Goal: Communication & Community: Participate in discussion

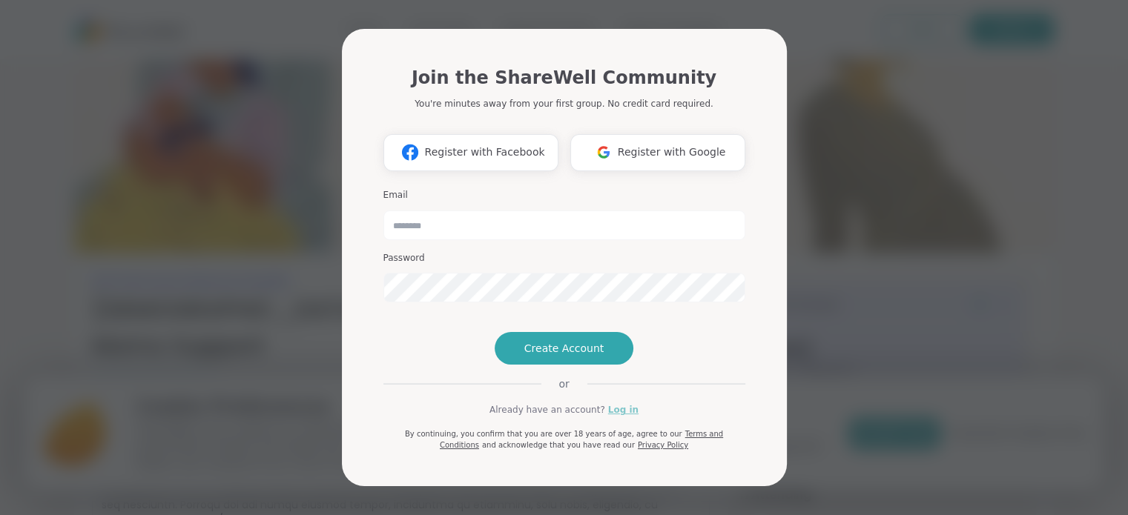
click at [616, 417] on link "Log in" at bounding box center [623, 409] width 30 height 13
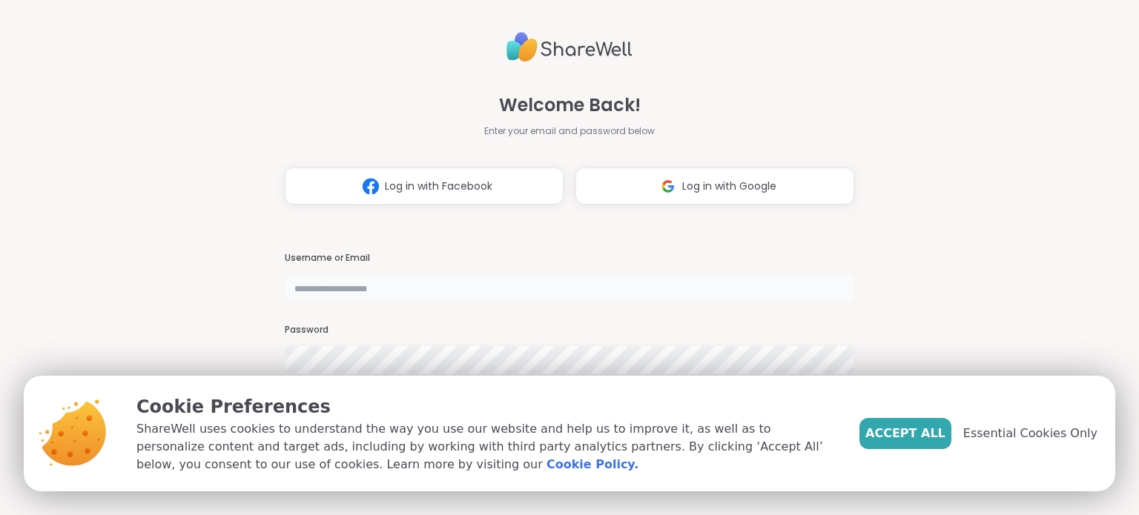
click at [372, 274] on input "text" at bounding box center [569, 289] width 569 height 30
type input "**********"
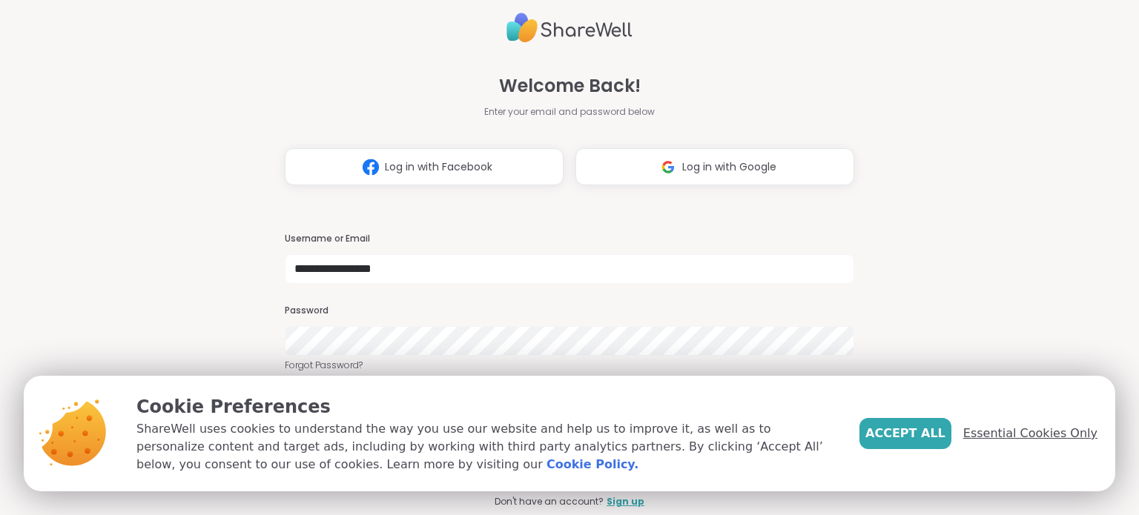
click at [1000, 433] on span "Essential Cookies Only" at bounding box center [1030, 434] width 134 height 18
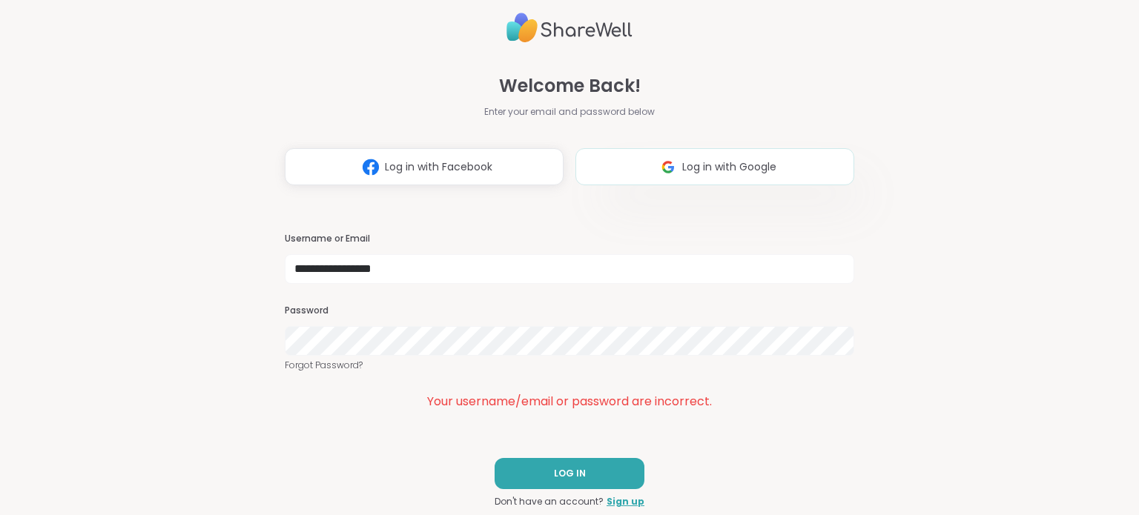
click at [690, 179] on button "Log in with Google" at bounding box center [714, 166] width 279 height 37
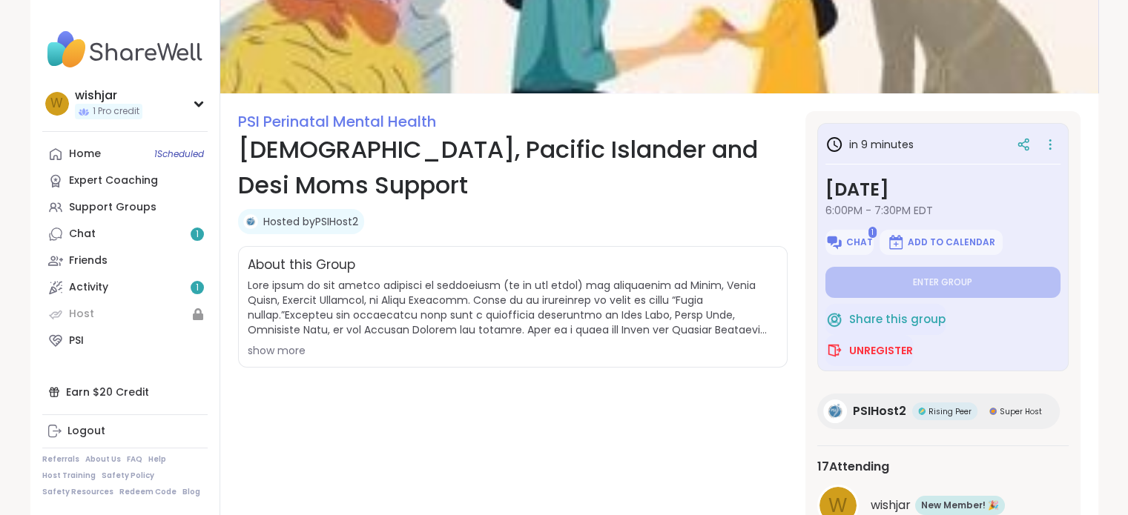
scroll to position [102, 0]
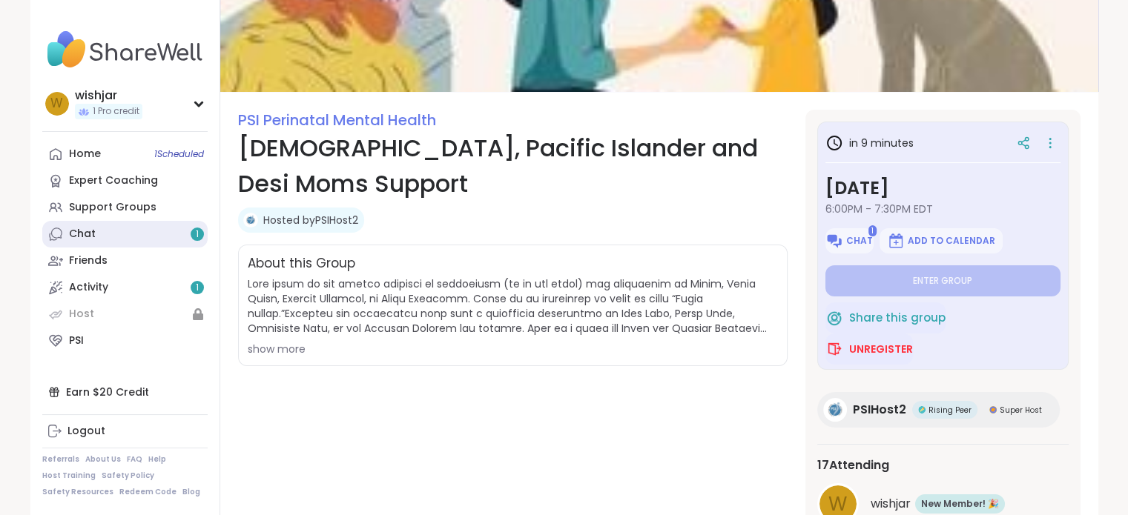
click at [191, 231] on div "1" at bounding box center [197, 234] width 13 height 13
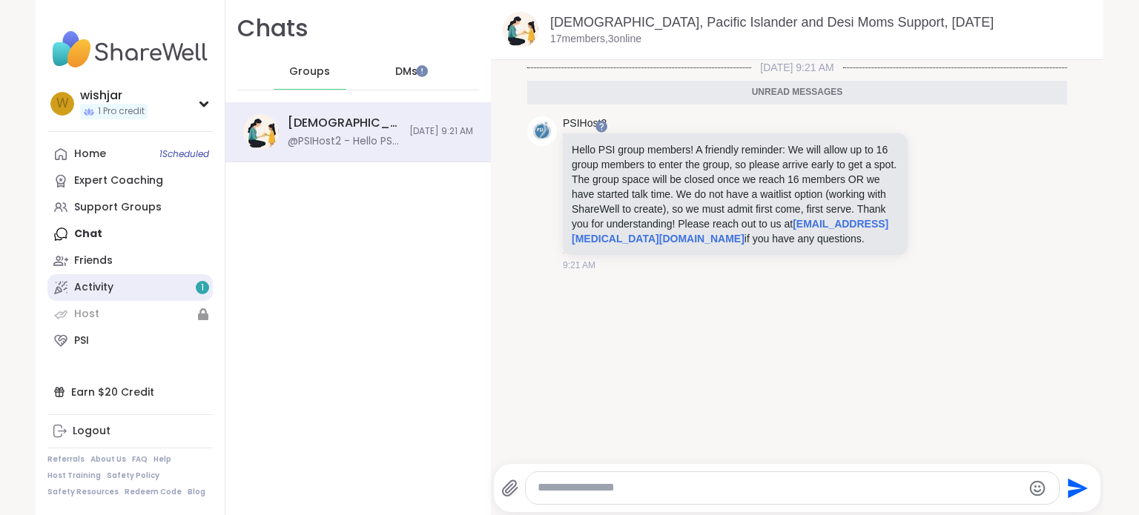
click at [151, 289] on link "Activity 1" at bounding box center [129, 287] width 165 height 27
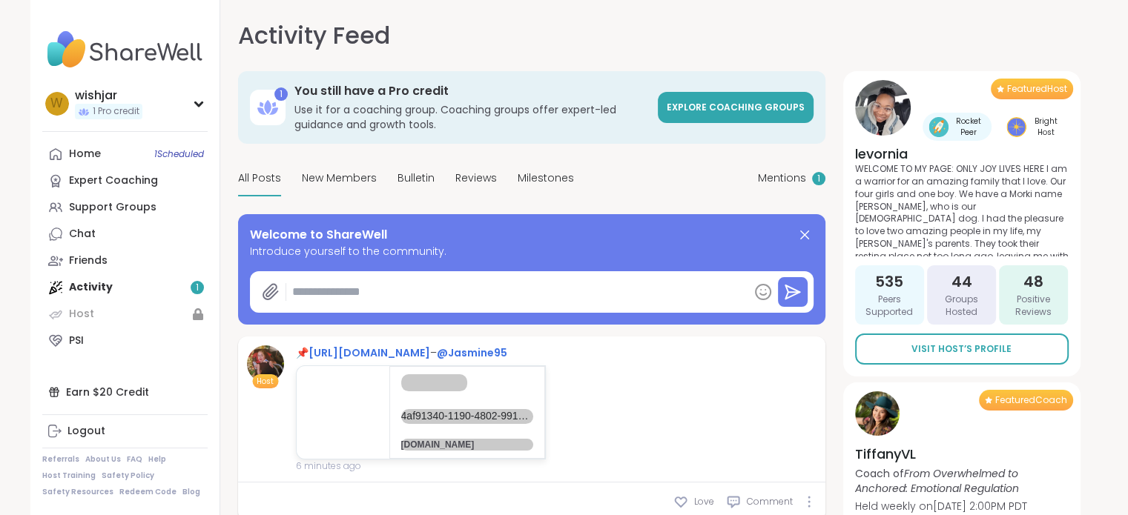
type textarea "*"
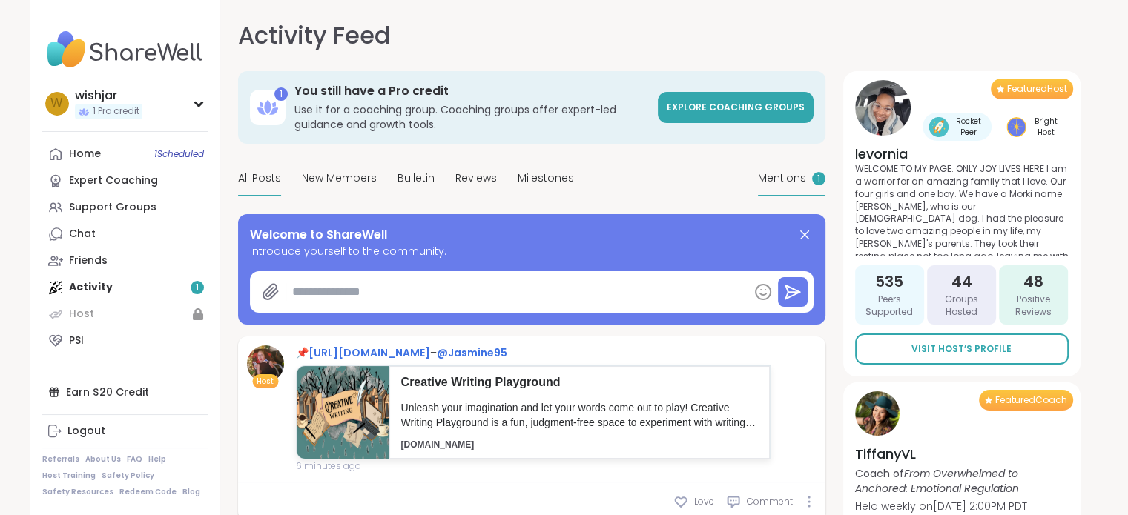
click at [808, 172] on div "Mentions 1" at bounding box center [791, 179] width 67 height 35
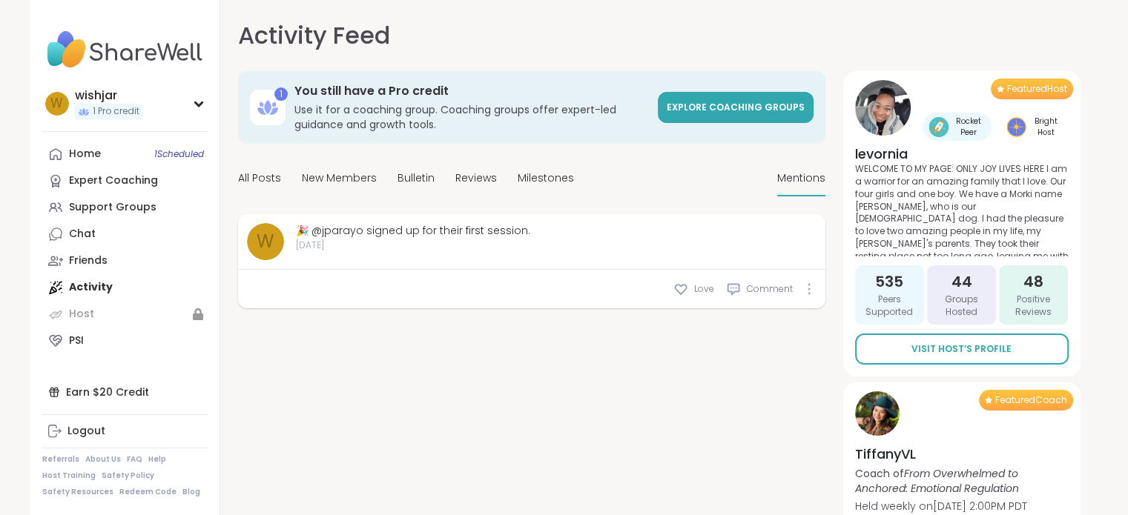
click at [345, 231] on div "🎉 @jparayo signed up for their first session." at bounding box center [413, 231] width 234 height 16
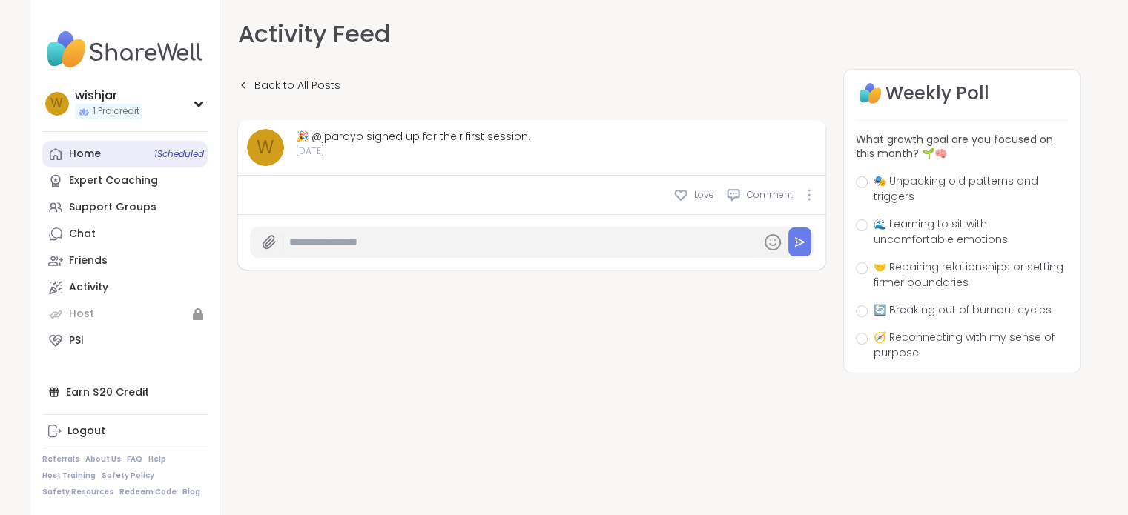
click at [96, 151] on div "Home 1 Scheduled" at bounding box center [85, 154] width 32 height 15
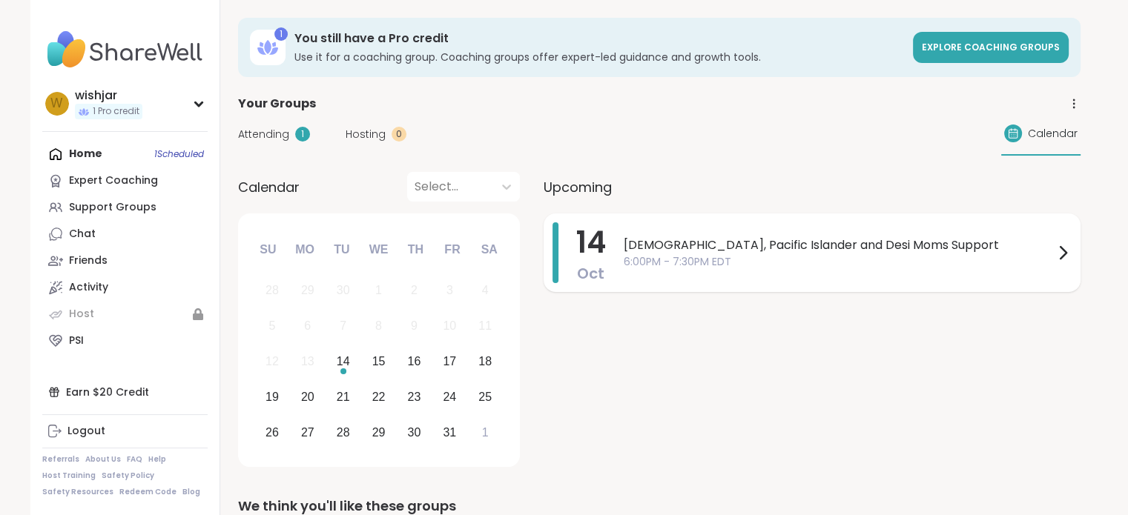
click at [831, 265] on span "6:00PM - 7:30PM EDT" at bounding box center [839, 262] width 430 height 16
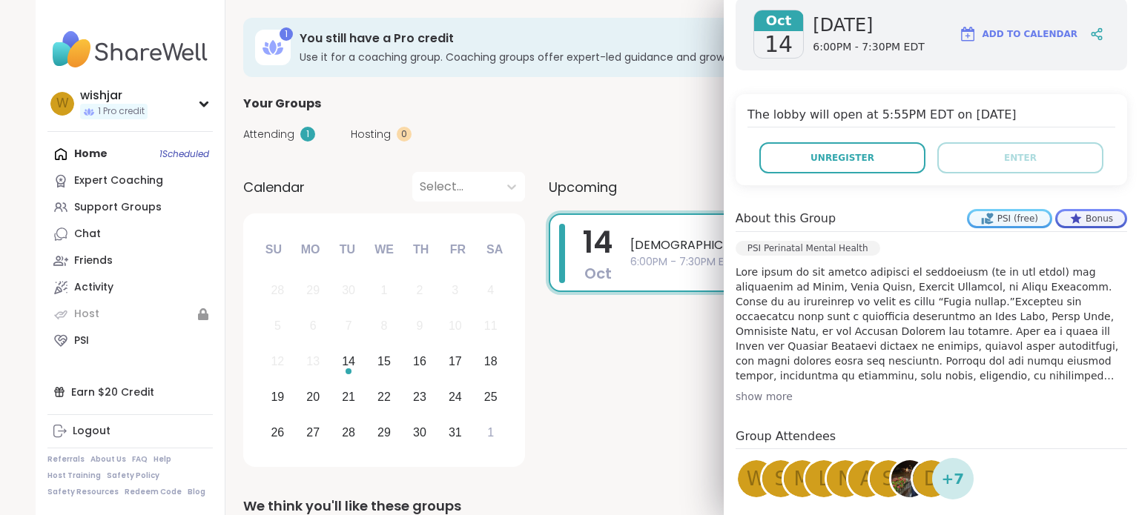
scroll to position [366, 0]
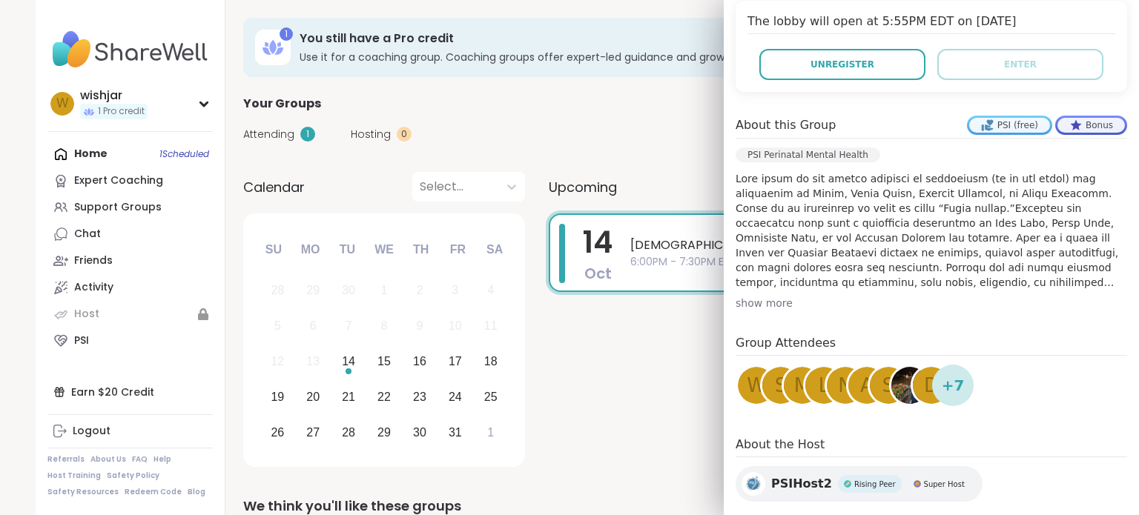
drag, startPoint x: 940, startPoint y: 355, endPoint x: 976, endPoint y: 363, distance: 37.2
click at [976, 363] on div "Group Attendees w S m l N a s d + 7" at bounding box center [930, 373] width 391 height 78
click at [848, 367] on div "a" at bounding box center [866, 385] width 37 height 37
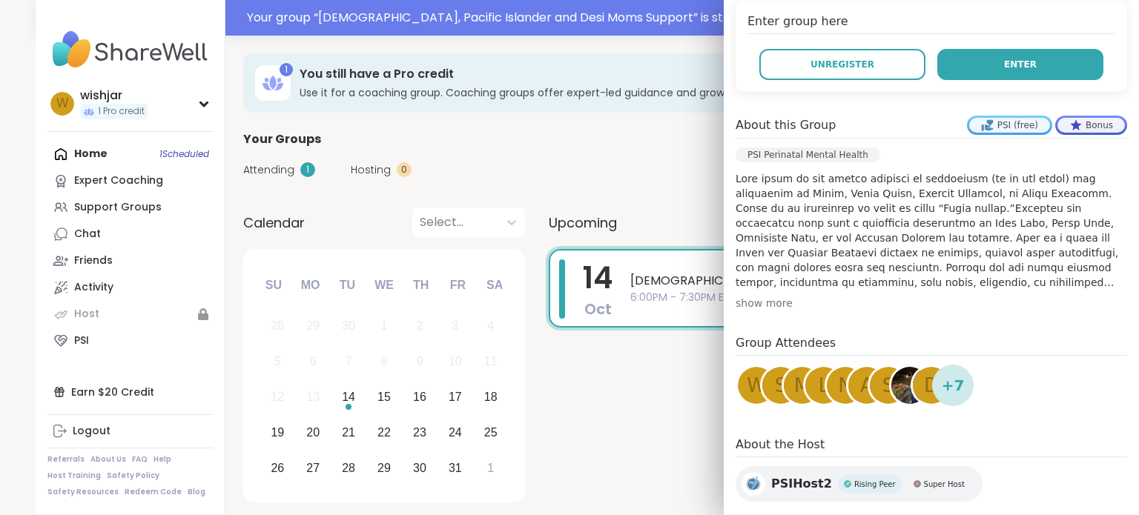
click at [1012, 51] on button "Enter" at bounding box center [1020, 64] width 166 height 31
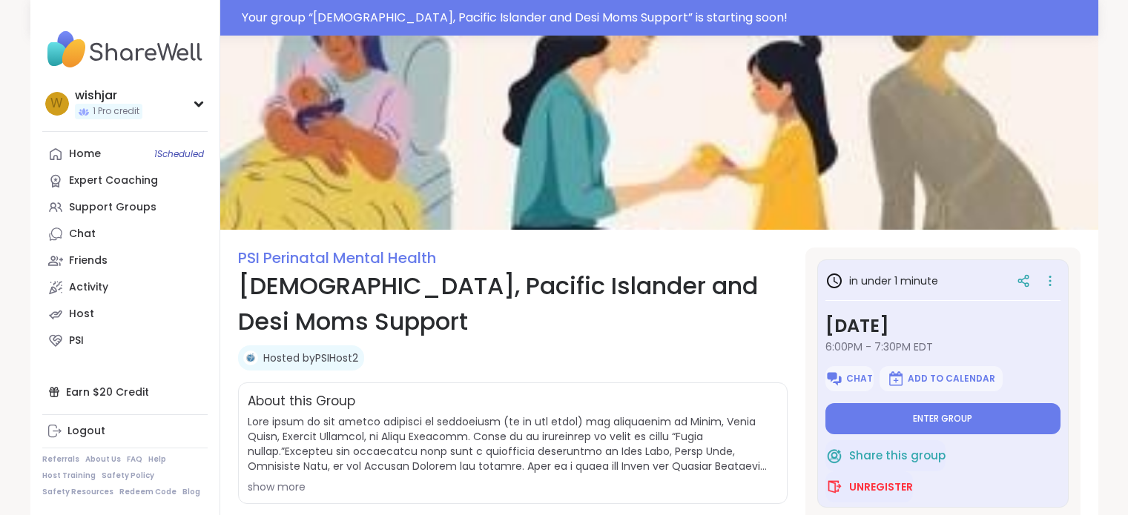
scroll to position [127, 0]
